Goal: Transaction & Acquisition: Subscribe to service/newsletter

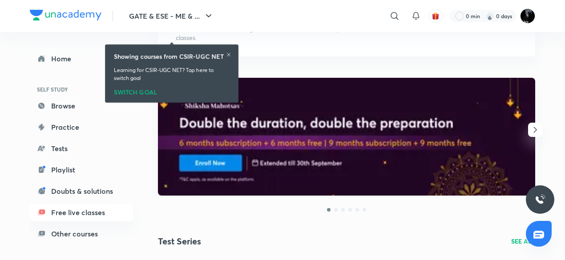
scroll to position [96, 0]
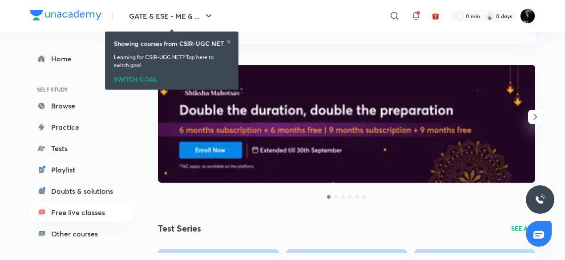
click at [537, 117] on icon "button" at bounding box center [535, 117] width 11 height 11
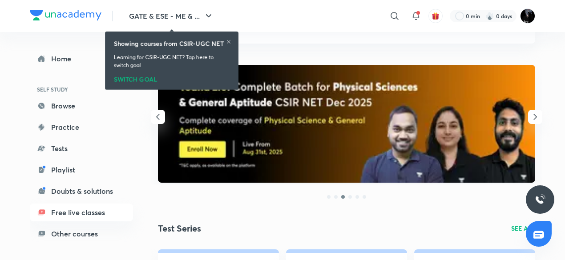
click at [537, 117] on icon "button" at bounding box center [535, 117] width 11 height 11
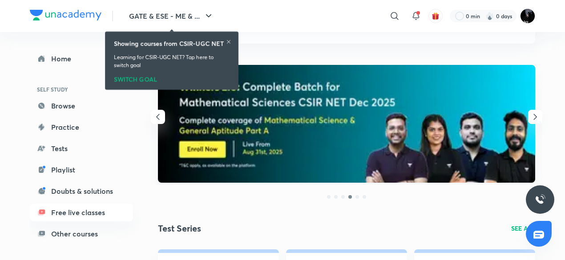
click at [537, 117] on icon "button" at bounding box center [535, 117] width 11 height 11
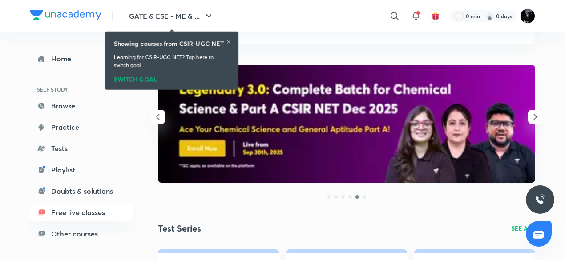
click at [537, 117] on icon "button" at bounding box center [535, 117] width 11 height 11
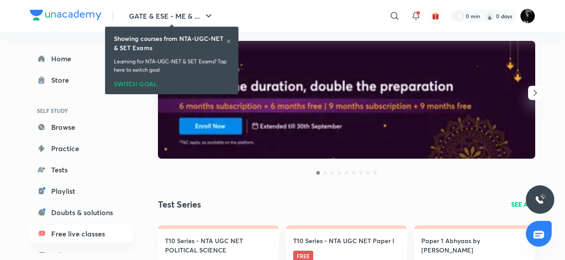
scroll to position [116, 0]
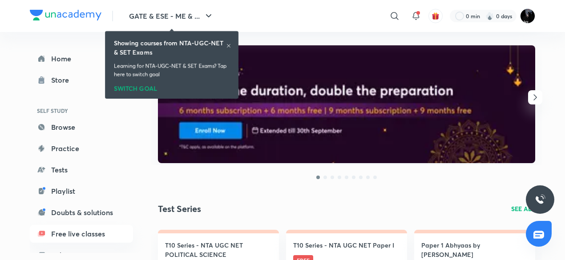
click at [534, 93] on icon "button" at bounding box center [535, 97] width 11 height 11
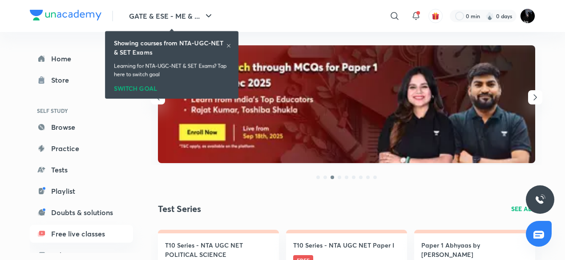
click at [534, 93] on icon "button" at bounding box center [535, 97] width 11 height 11
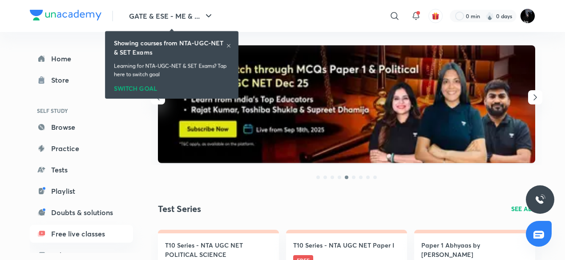
click at [534, 93] on icon "button" at bounding box center [535, 97] width 11 height 11
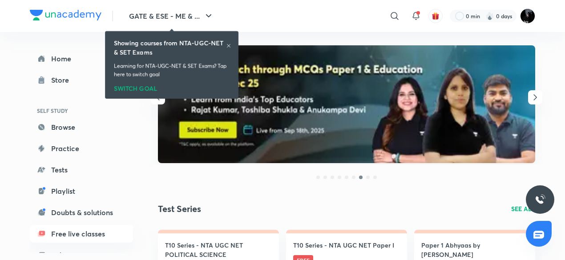
click at [534, 93] on icon "button" at bounding box center [535, 97] width 11 height 11
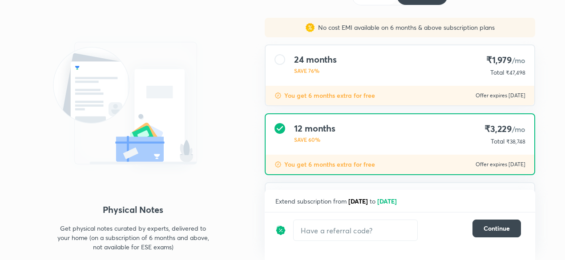
scroll to position [62, 0]
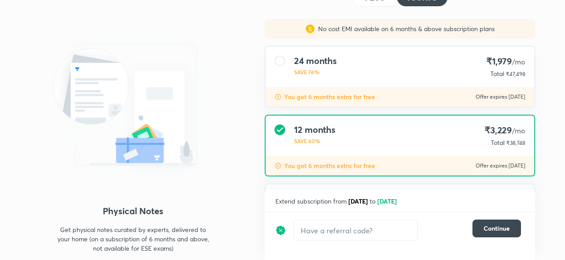
click at [299, 85] on div "24 months SAVE 76% ₹1,979 /mo Total ₹47,498" at bounding box center [400, 67] width 269 height 40
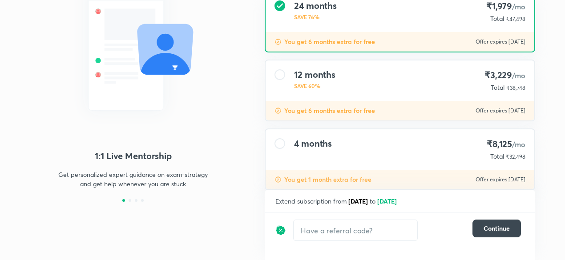
scroll to position [129, 0]
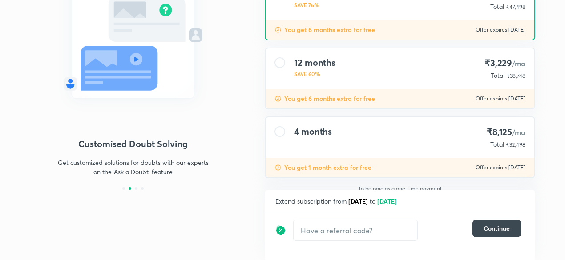
click at [293, 126] on div "4 months ₹8,125 /mo Total ₹32,498" at bounding box center [400, 137] width 269 height 40
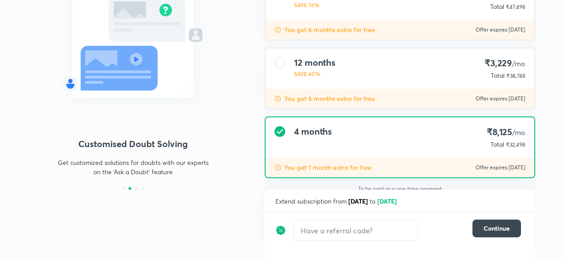
scroll to position [138, 0]
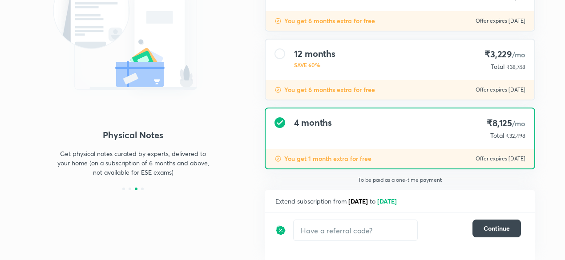
click at [289, 66] on div "12 months SAVE 60% ₹3,229 /mo Total ₹38,748" at bounding box center [400, 60] width 269 height 40
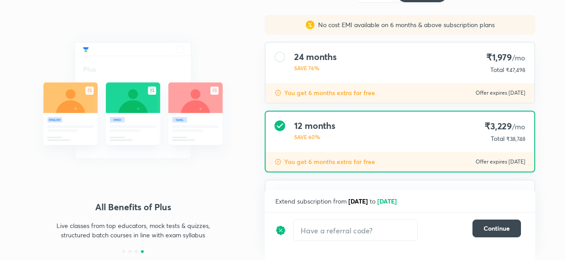
scroll to position [52, 0]
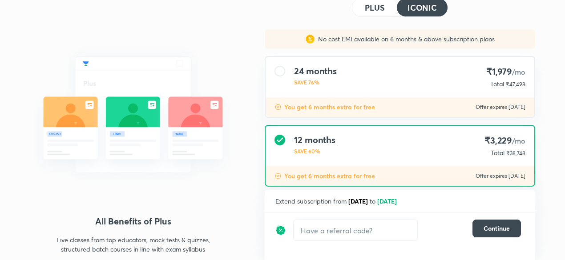
click at [289, 66] on div "24 months SAVE 76% ₹1,979 /mo Total ₹47,498" at bounding box center [400, 77] width 269 height 40
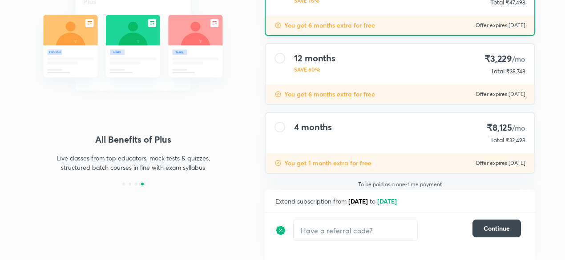
scroll to position [139, 0]
